Goal: Check status: Check status

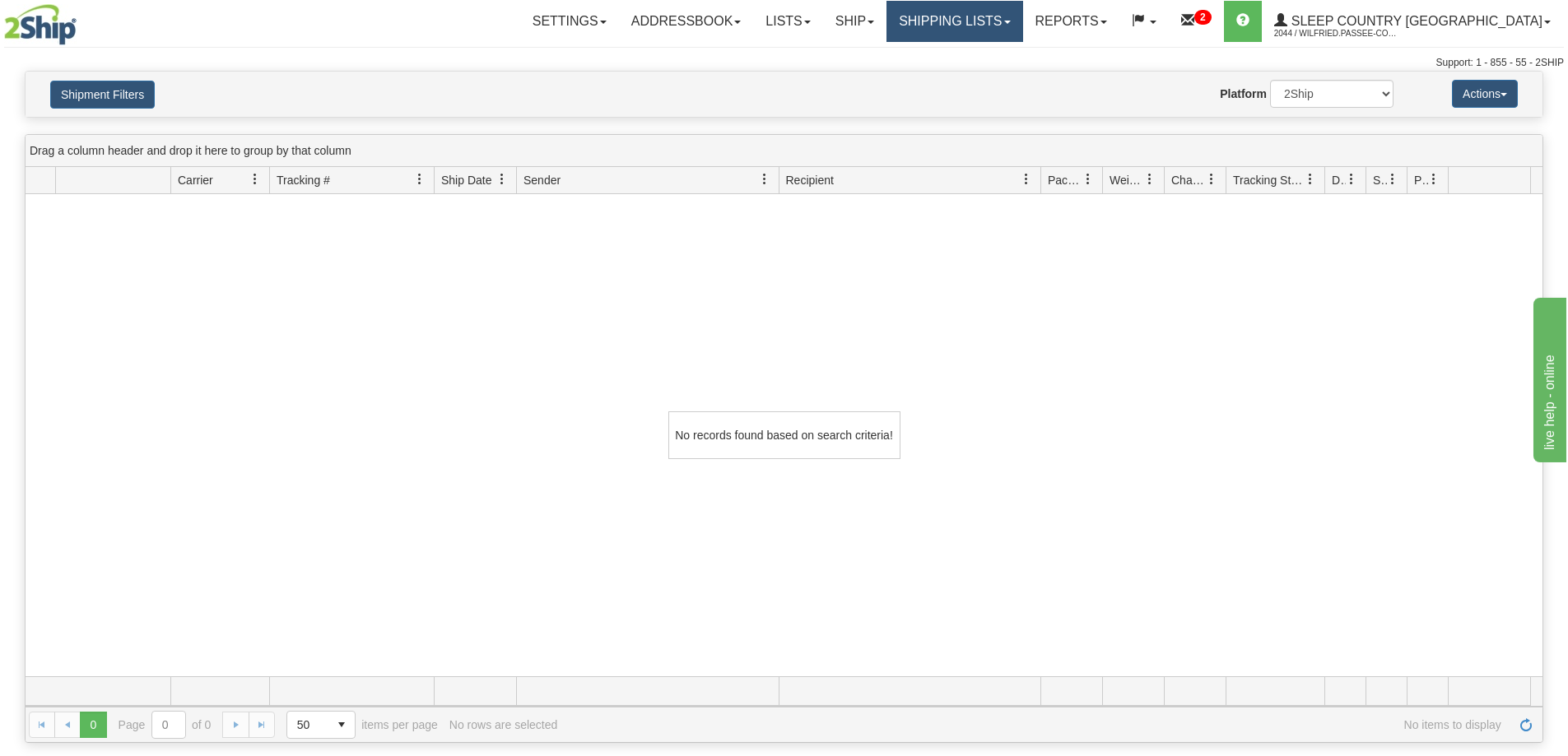
click at [983, 27] on link "Shipping lists" at bounding box center [954, 21] width 136 height 41
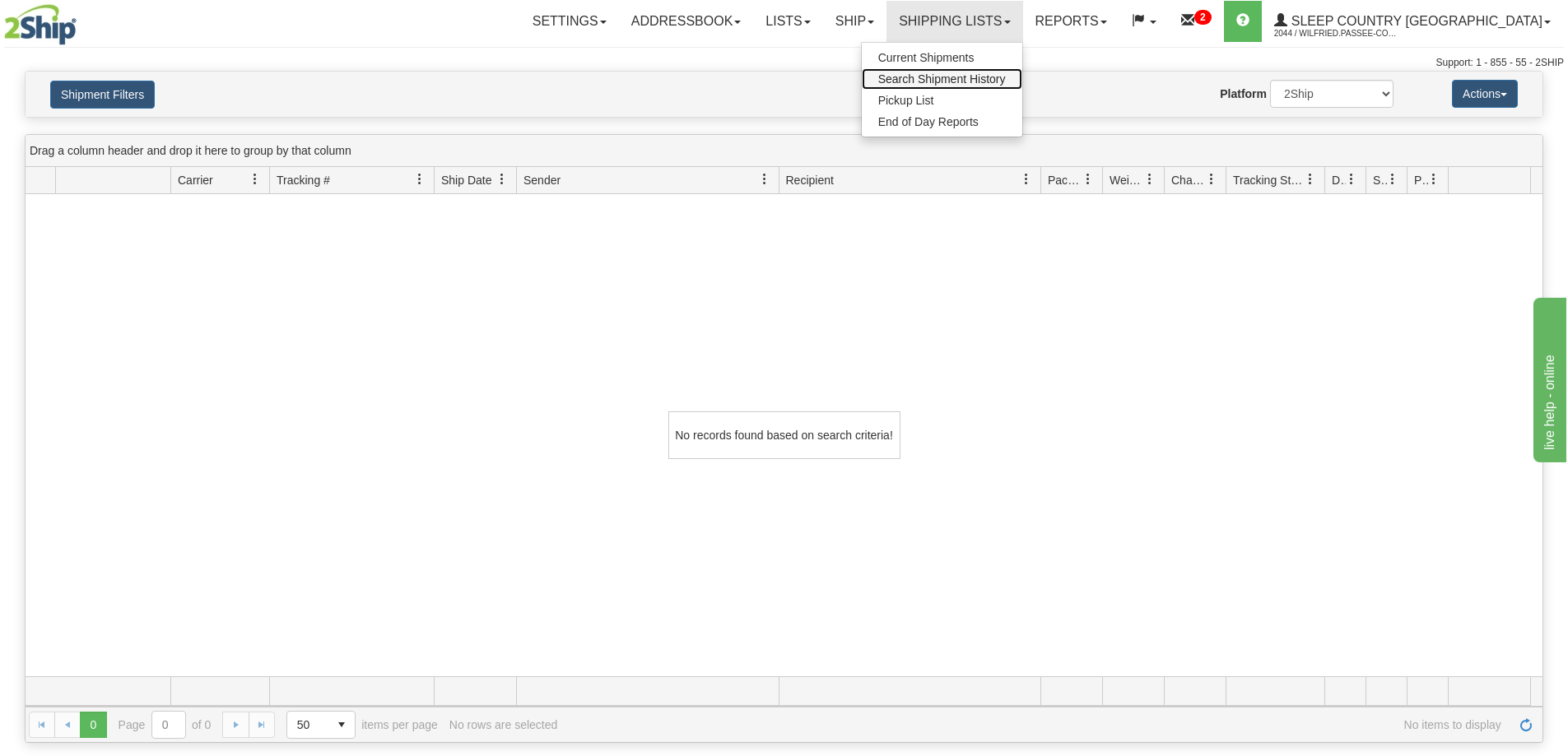
click at [998, 79] on span "Search Shipment History" at bounding box center [942, 79] width 128 height 13
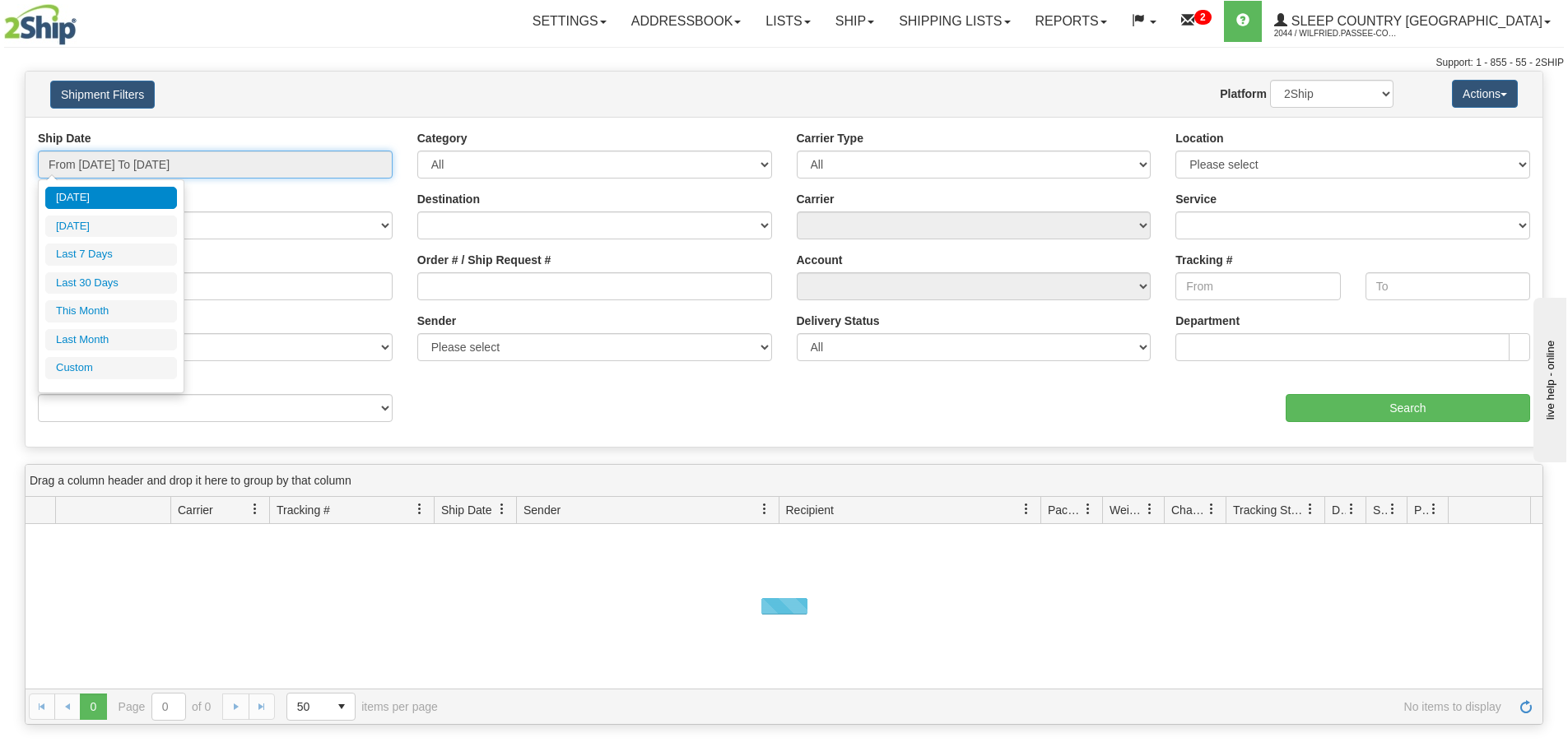
click at [220, 170] on input "From [DATE] To [DATE]" at bounding box center [215, 164] width 355 height 28
click at [128, 312] on li "This Month" at bounding box center [110, 311] width 131 height 22
type input "From [DATE] To [DATE]"
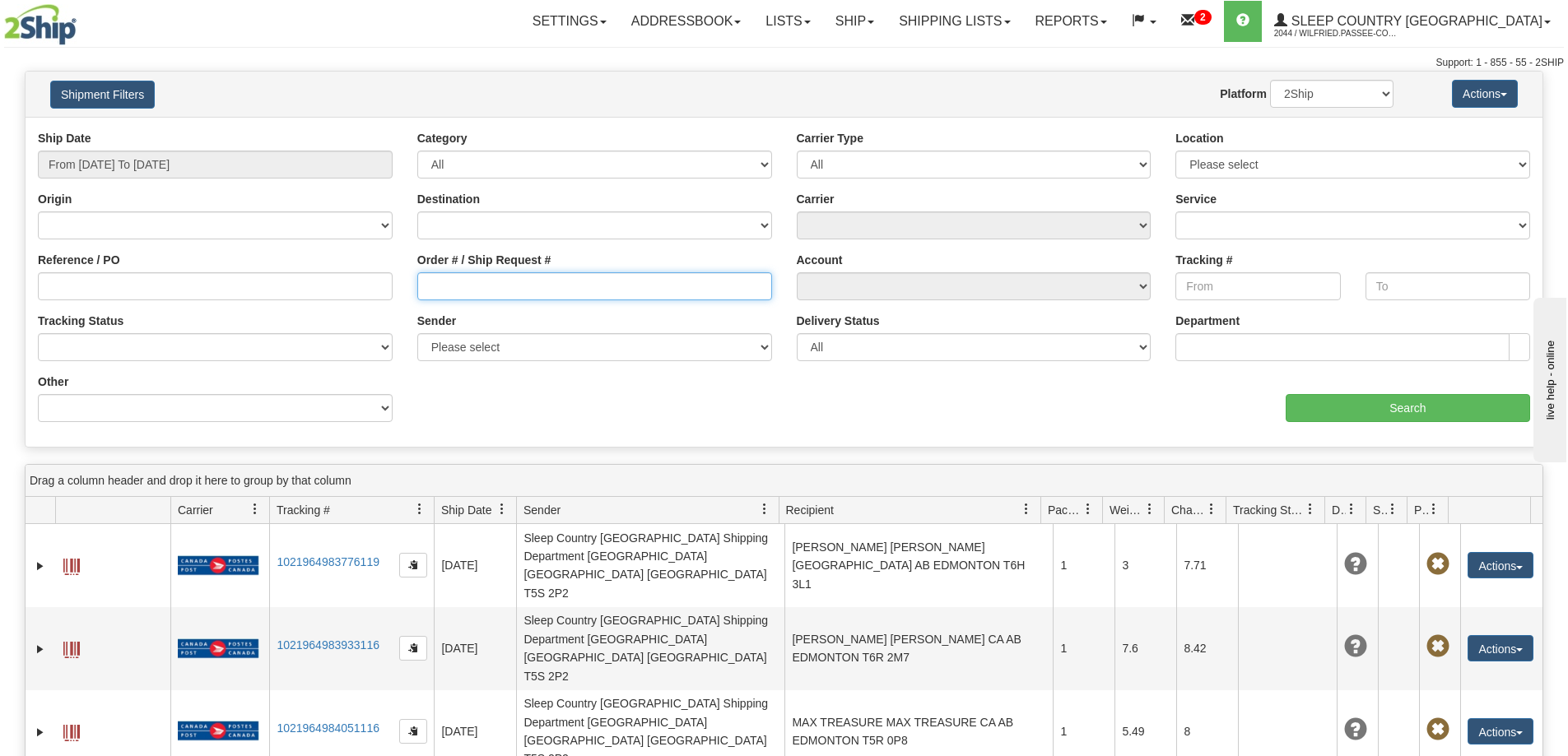
drag, startPoint x: 473, startPoint y: 284, endPoint x: 508, endPoint y: 290, distance: 35.5
click at [471, 285] on input "Order # / Ship Request #" at bounding box center [594, 287] width 355 height 28
paste input "9000I112056"
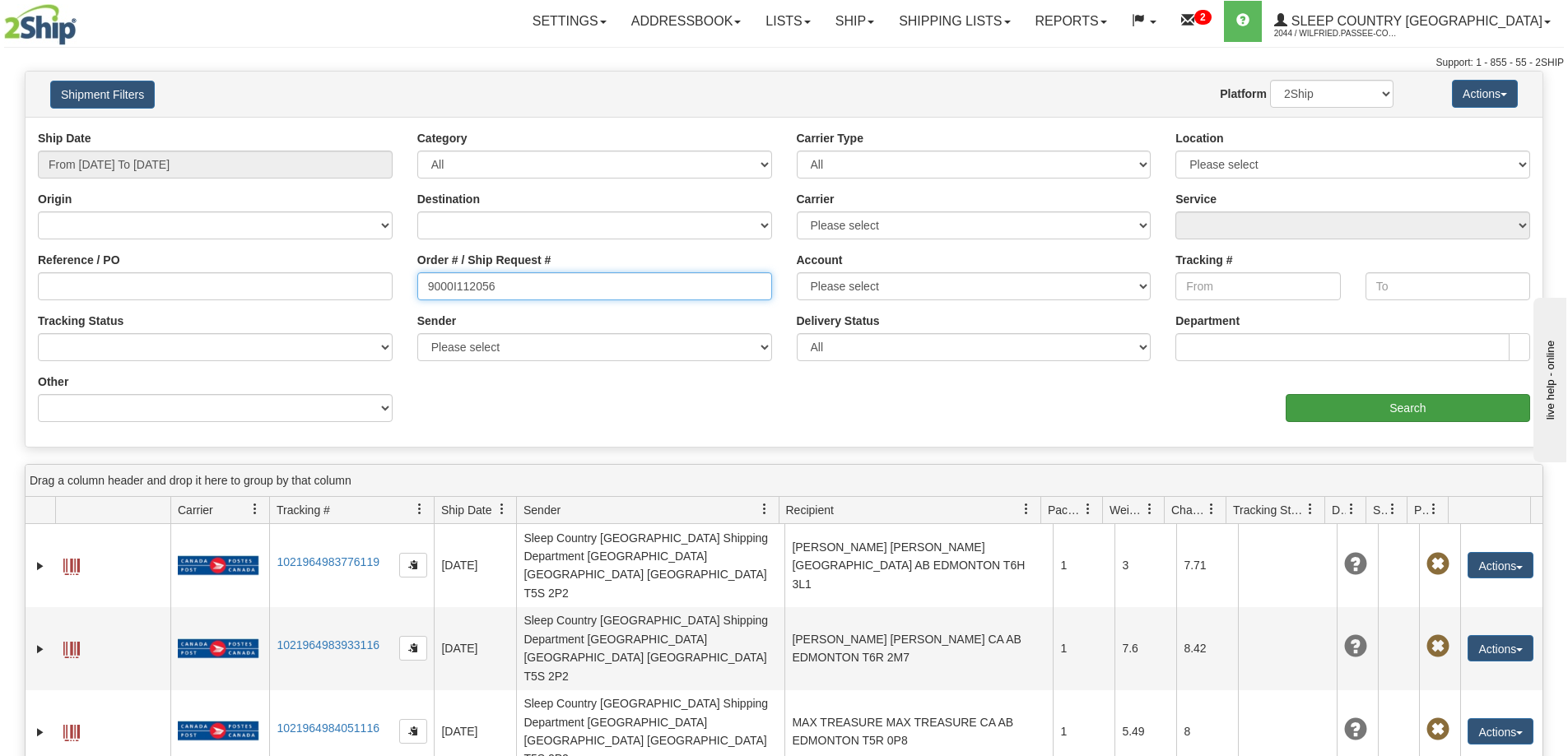
type input "9000I112056"
click at [1371, 409] on input "Search" at bounding box center [1408, 408] width 244 height 28
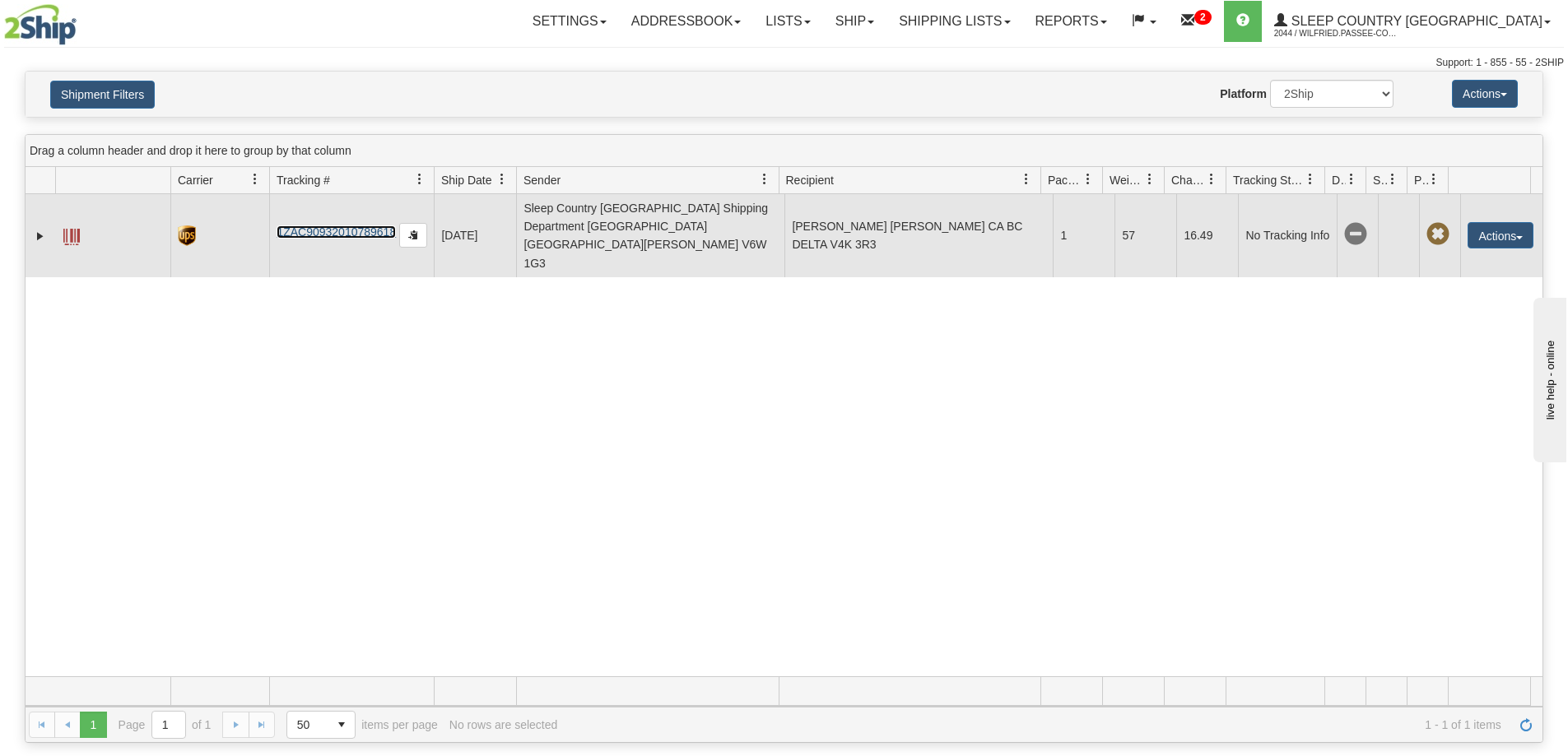
click at [357, 226] on link "1ZAC90932010789618" at bounding box center [336, 232] width 119 height 13
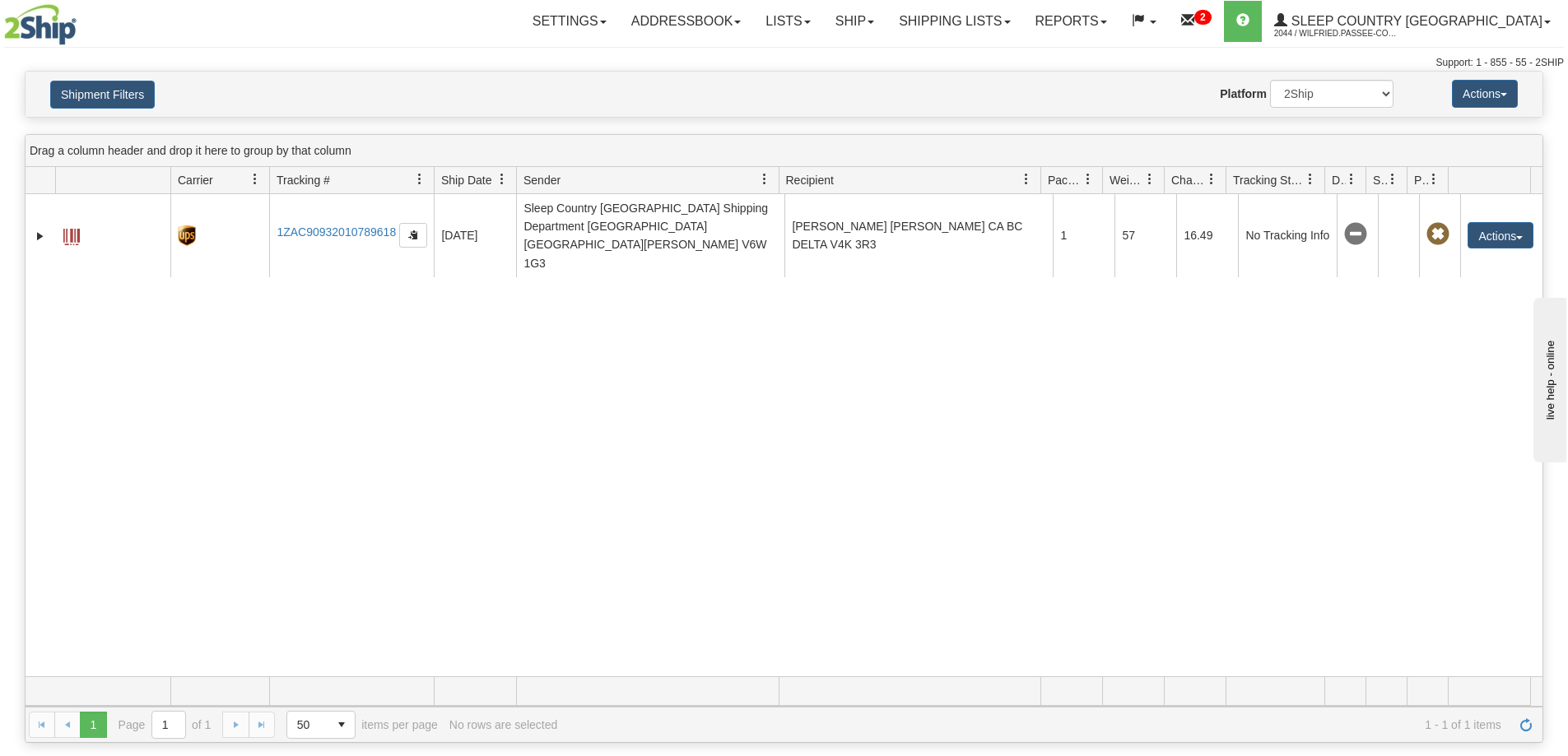
drag, startPoint x: 957, startPoint y: 409, endPoint x: 910, endPoint y: 389, distance: 51.1
click at [953, 408] on div "31646184 2044 1ZAC90932010789618 [DATE] [DATE] 01:36:51 PM Sleep Country [GEOGR…" at bounding box center [784, 434] width 1517 height 482
